Goal: Transaction & Acquisition: Obtain resource

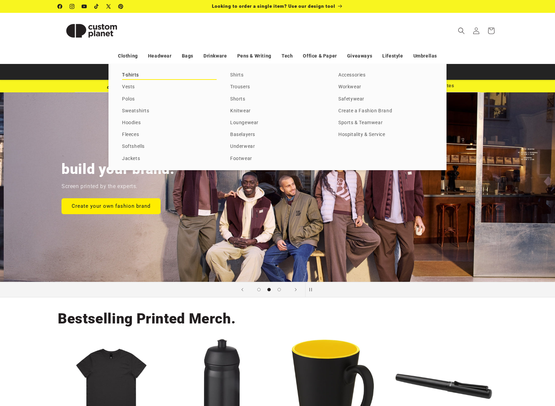
scroll to position [0, 555]
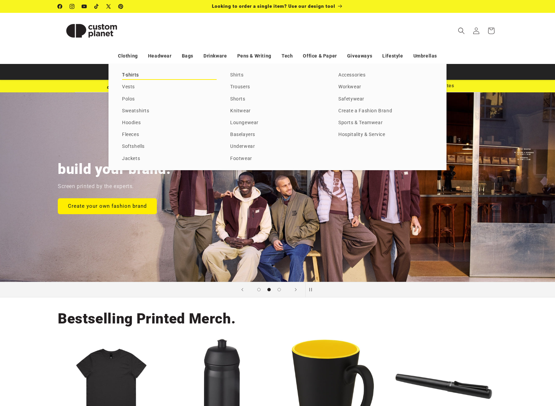
click at [137, 75] on link "T-shirts" at bounding box center [169, 75] width 95 height 9
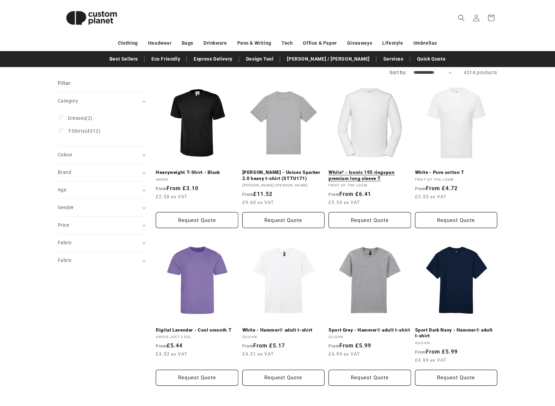
scroll to position [67, 0]
click at [378, 173] on link "White* - Iconic 195 ringspun premium long sleeve T" at bounding box center [370, 175] width 82 height 12
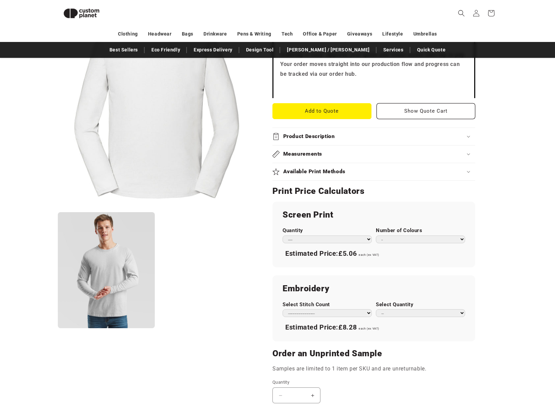
scroll to position [255, 0]
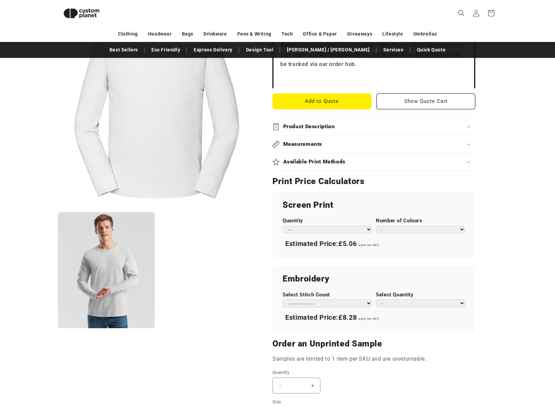
select select "**"
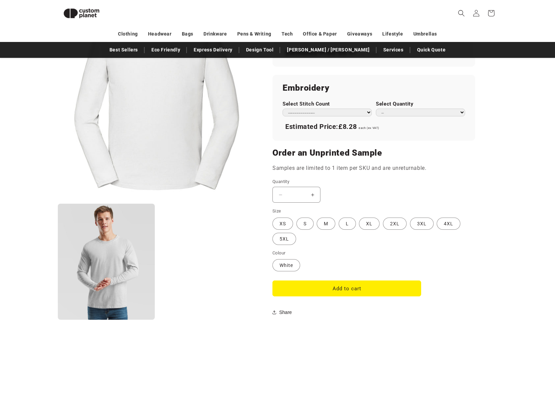
scroll to position [447, 0]
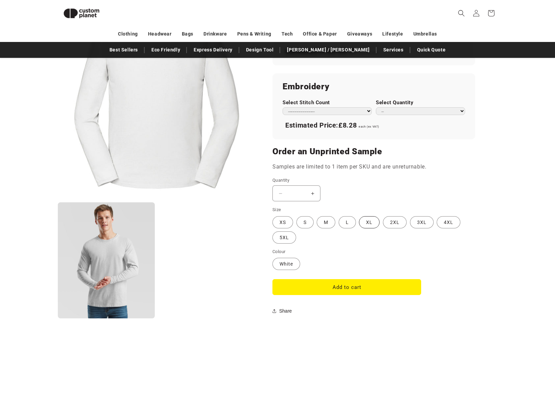
click at [361, 218] on label "XL Variant sold out or unavailable" at bounding box center [369, 222] width 21 height 12
click at [312, 192] on button "Increase quantity for White* - Iconic 195 ringspun premium long sleeve T" at bounding box center [312, 193] width 15 height 16
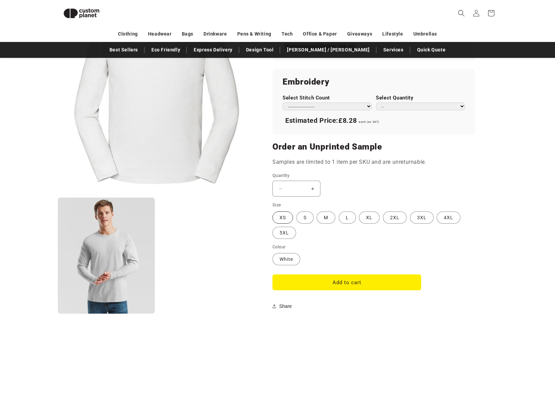
click at [282, 211] on label "XS Variant sold out or unavailable" at bounding box center [283, 217] width 21 height 12
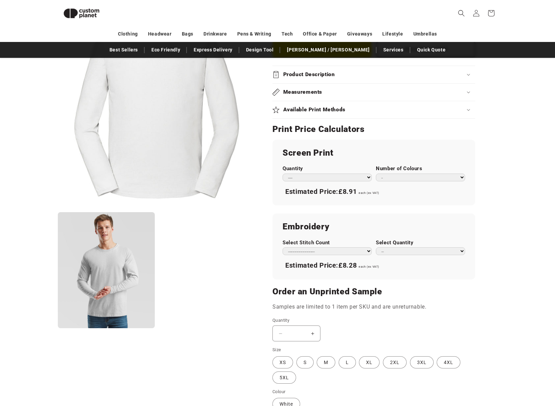
scroll to position [333, 0]
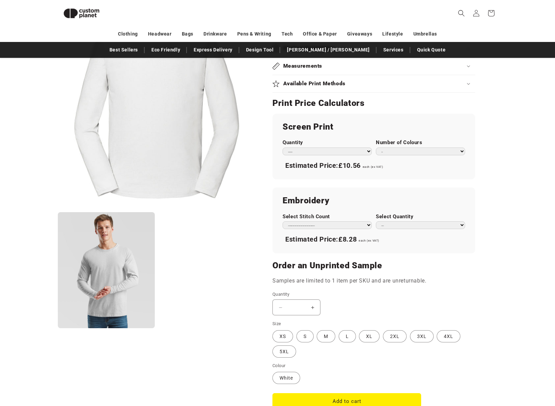
select select "*"
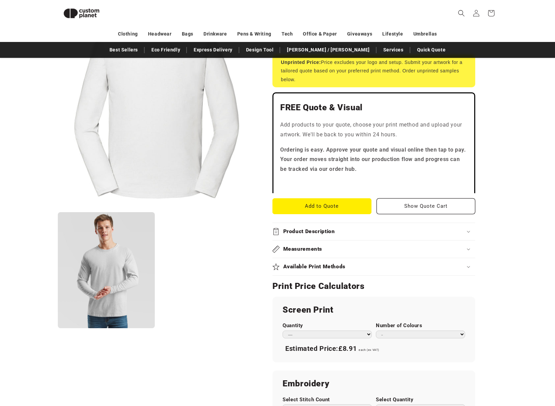
scroll to position [152, 0]
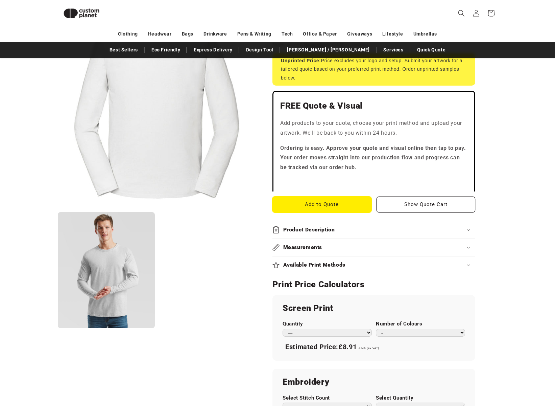
click at [357, 202] on button "Add to Quote" at bounding box center [322, 204] width 99 height 16
